Goal: Use online tool/utility

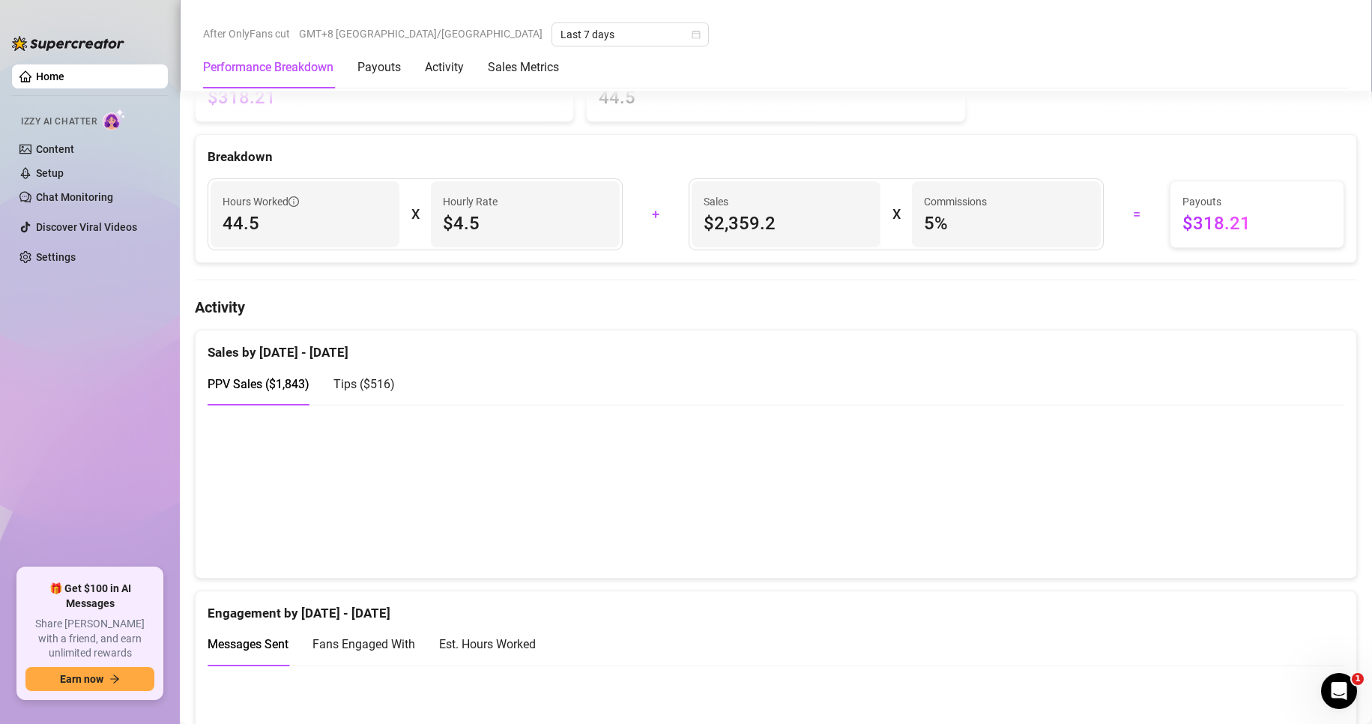
scroll to position [749, 0]
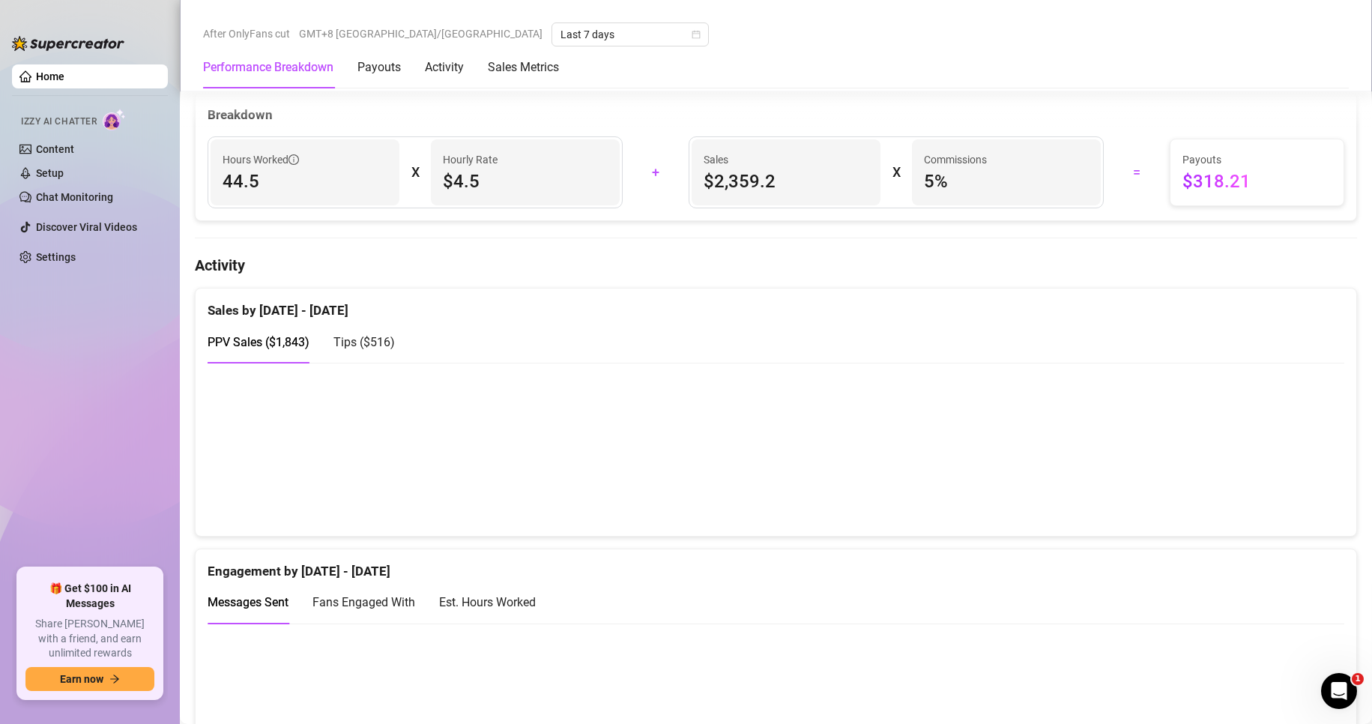
click at [1255, 470] on canvas at bounding box center [770, 449] width 1124 height 150
click at [1267, 461] on canvas at bounding box center [770, 449] width 1124 height 150
click at [971, 504] on canvas at bounding box center [770, 449] width 1124 height 150
click at [1266, 453] on canvas at bounding box center [770, 449] width 1124 height 150
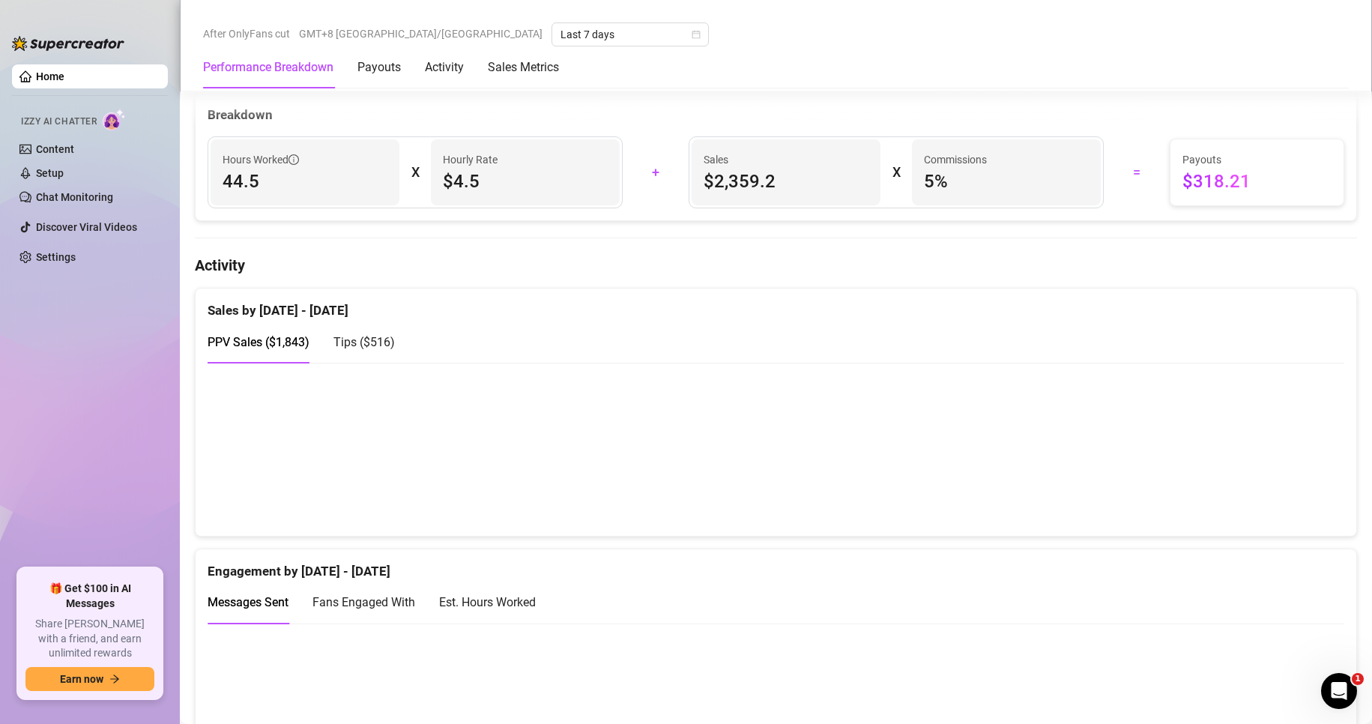
click at [1266, 453] on canvas at bounding box center [770, 449] width 1124 height 150
click at [1264, 471] on canvas at bounding box center [770, 449] width 1124 height 150
click at [1267, 463] on canvas at bounding box center [770, 449] width 1124 height 150
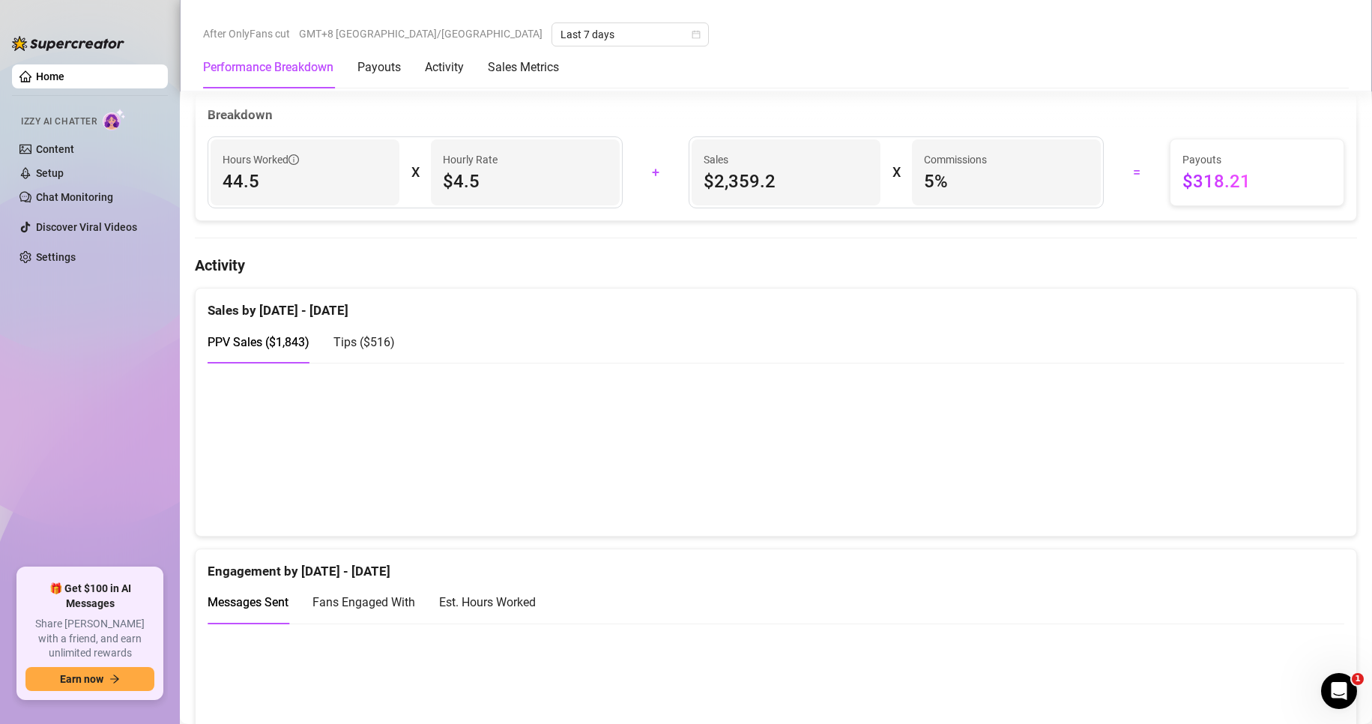
click at [1261, 448] on canvas at bounding box center [770, 449] width 1124 height 150
click at [1132, 501] on canvas at bounding box center [770, 449] width 1124 height 150
click at [1132, 492] on canvas at bounding box center [770, 449] width 1124 height 150
click at [1134, 499] on canvas at bounding box center [770, 449] width 1124 height 150
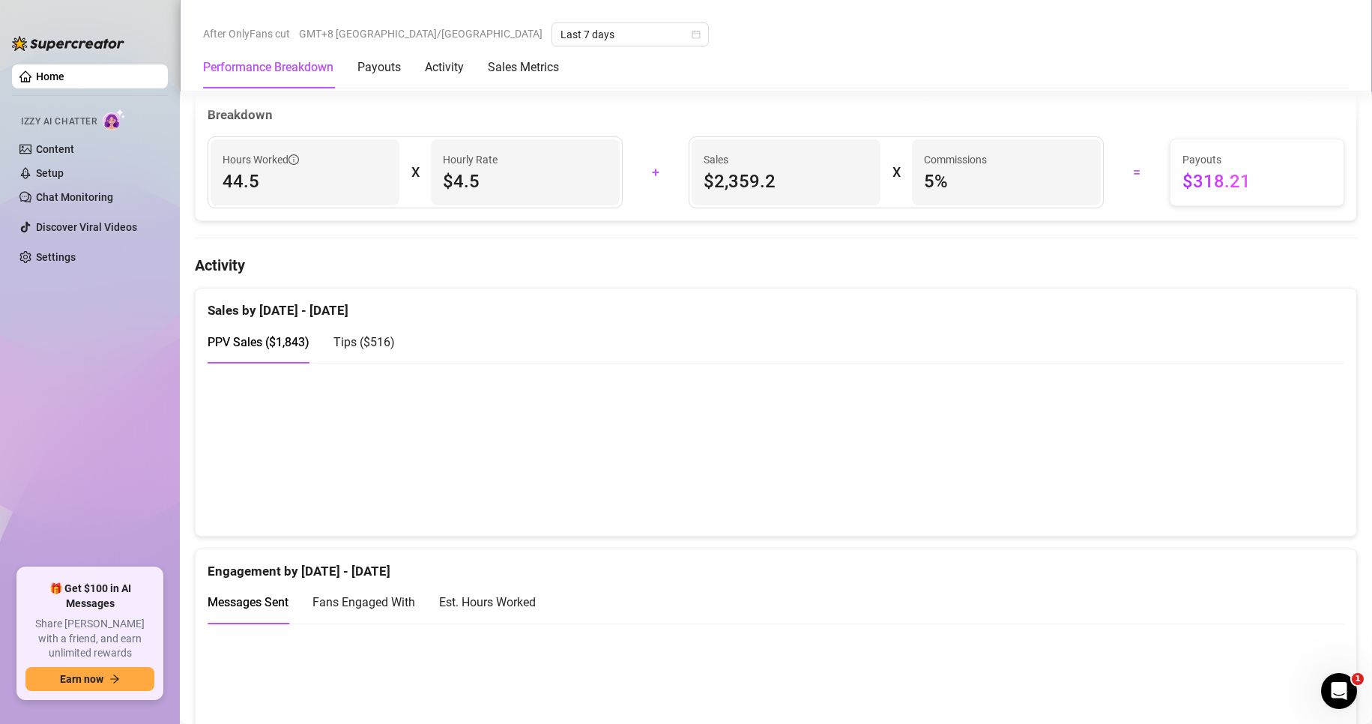
click at [1266, 436] on canvas at bounding box center [770, 449] width 1124 height 150
